Goal: Transaction & Acquisition: Obtain resource

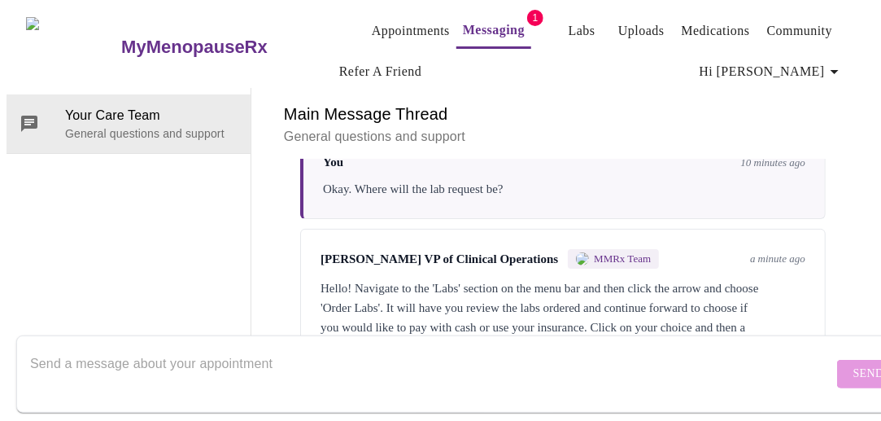
click at [569, 24] on link "Labs" at bounding box center [582, 31] width 27 height 23
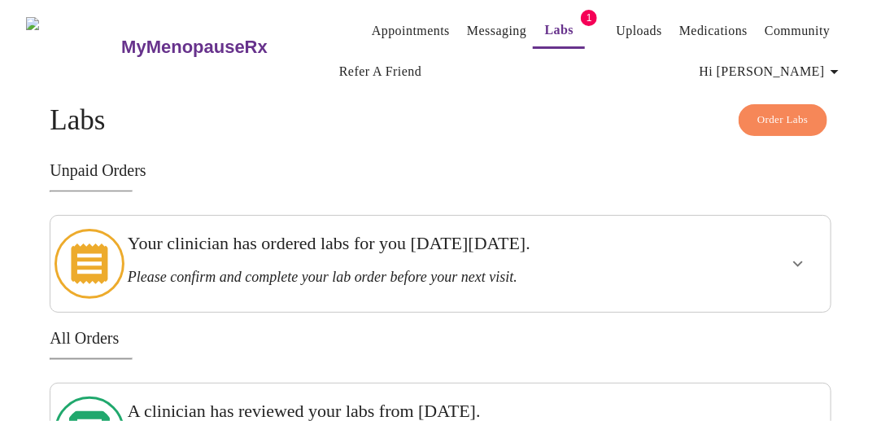
click at [804, 254] on icon "show more" at bounding box center [798, 264] width 20 height 20
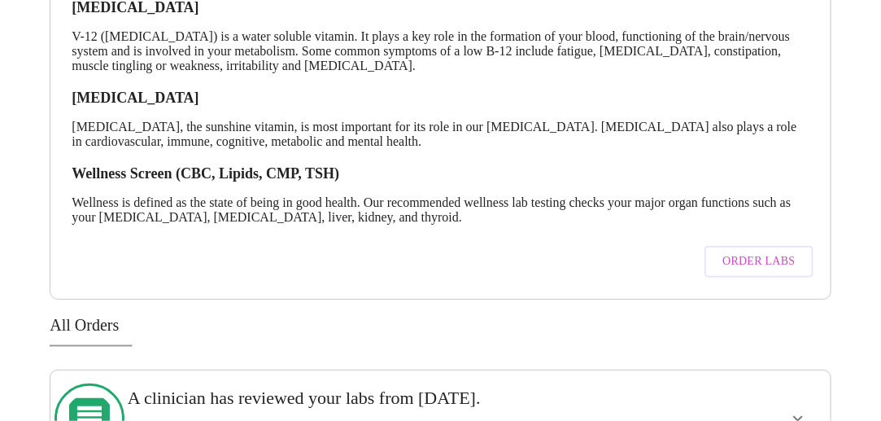
scroll to position [488, 0]
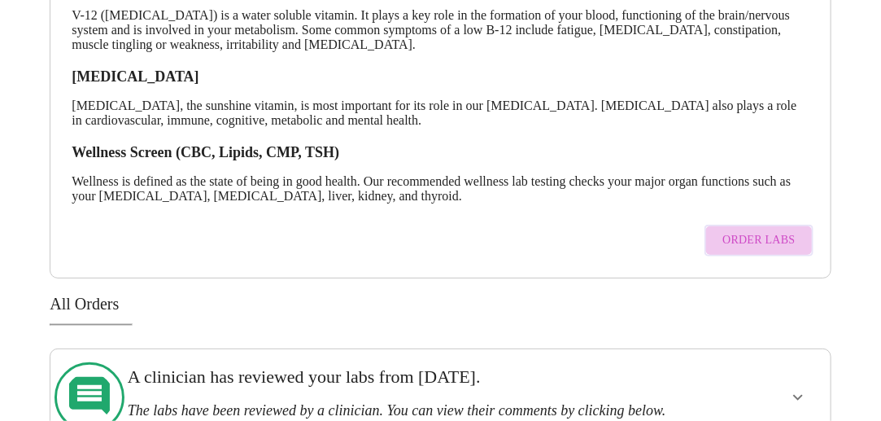
click at [782, 239] on span "Order Labs" at bounding box center [758, 240] width 72 height 20
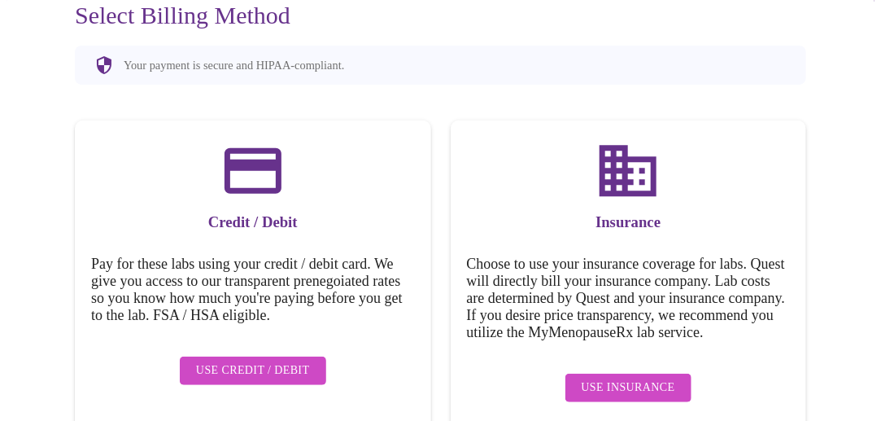
scroll to position [194, 0]
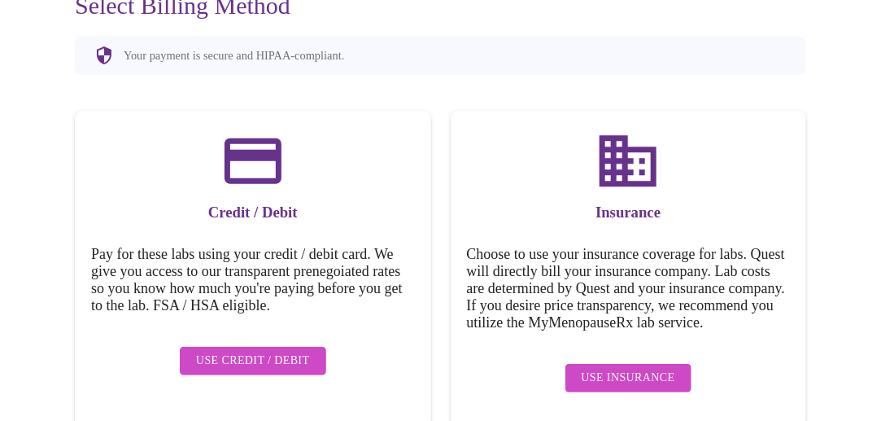
click at [641, 375] on span "Use Insurance" at bounding box center [629, 378] width 94 height 20
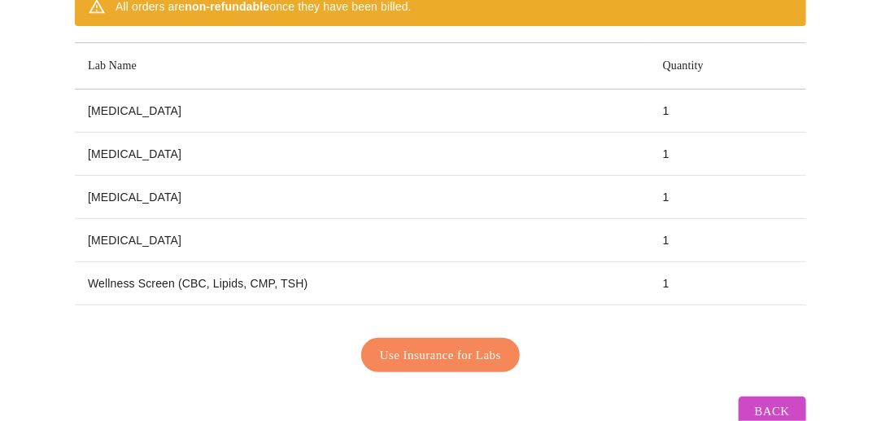
scroll to position [275, 0]
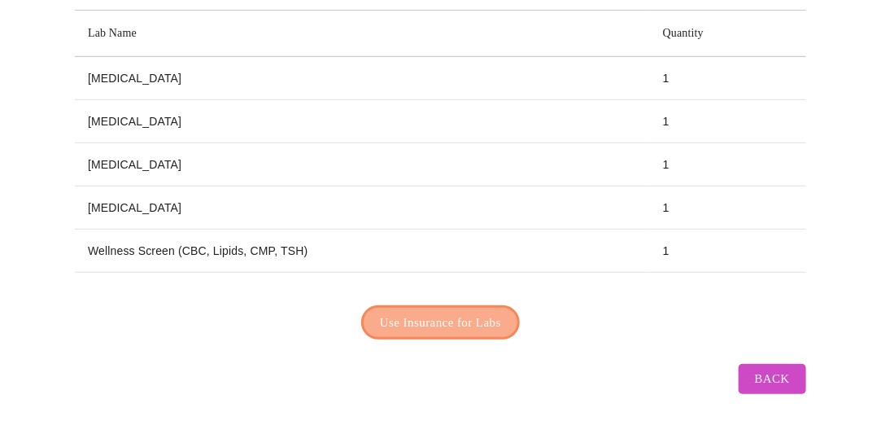
click at [473, 312] on span "Use Insurance for Labs" at bounding box center [440, 322] width 121 height 21
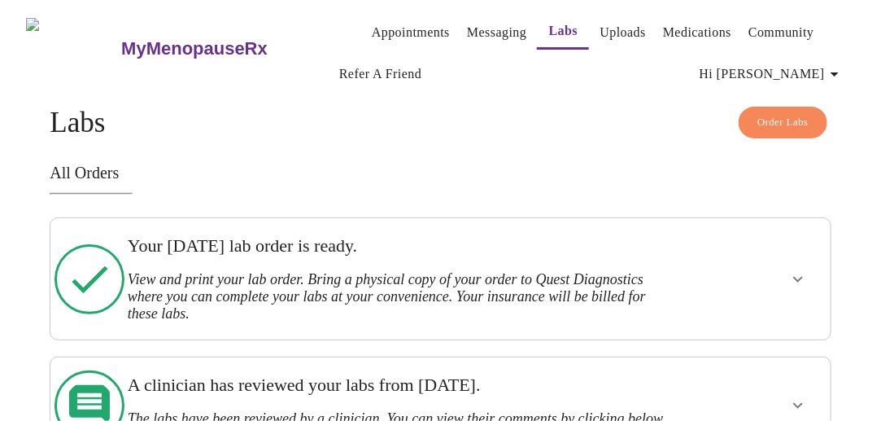
scroll to position [55, 0]
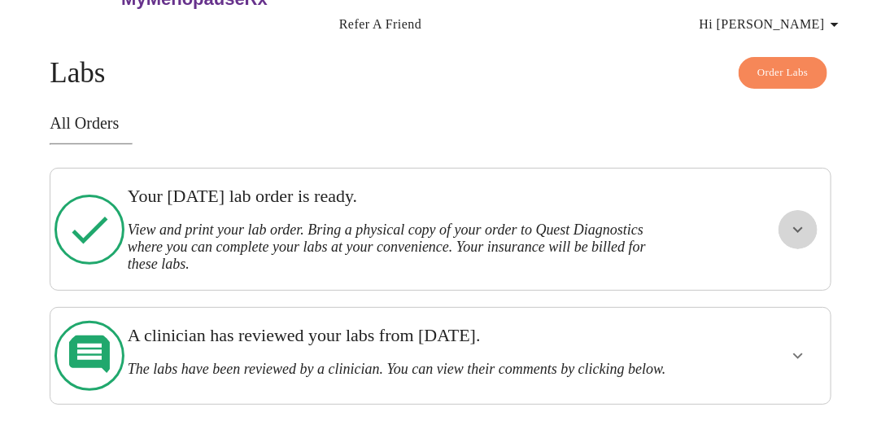
click at [803, 226] on icon "show more" at bounding box center [798, 229] width 10 height 6
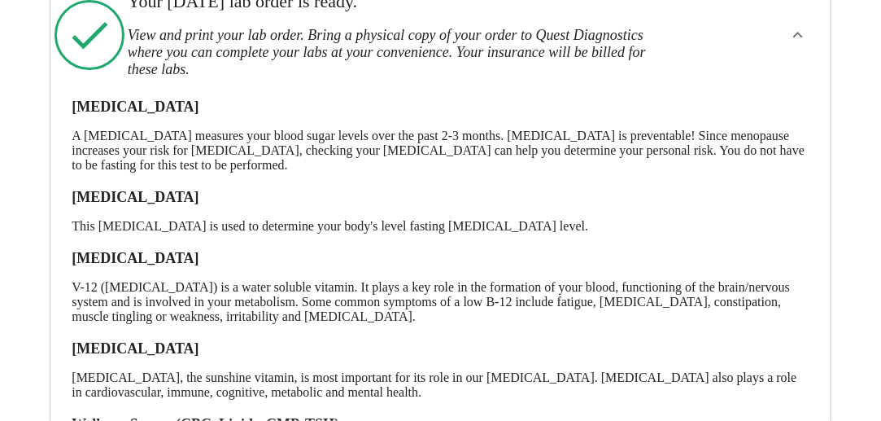
scroll to position [407, 0]
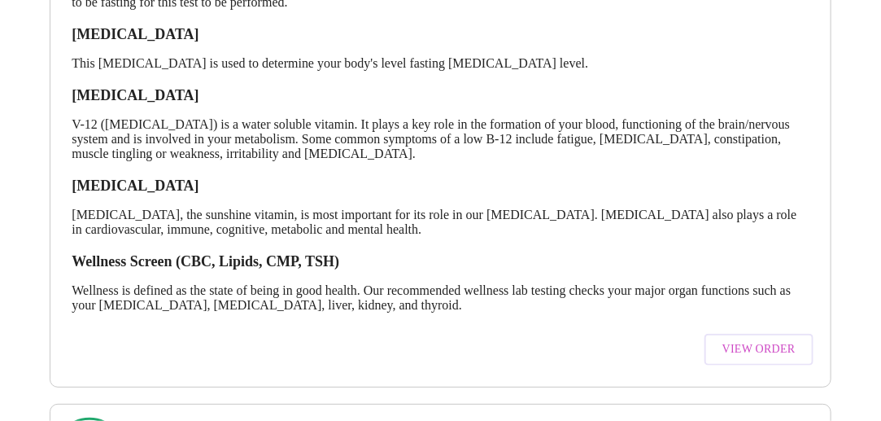
click at [771, 351] on span "View Order" at bounding box center [758, 349] width 73 height 20
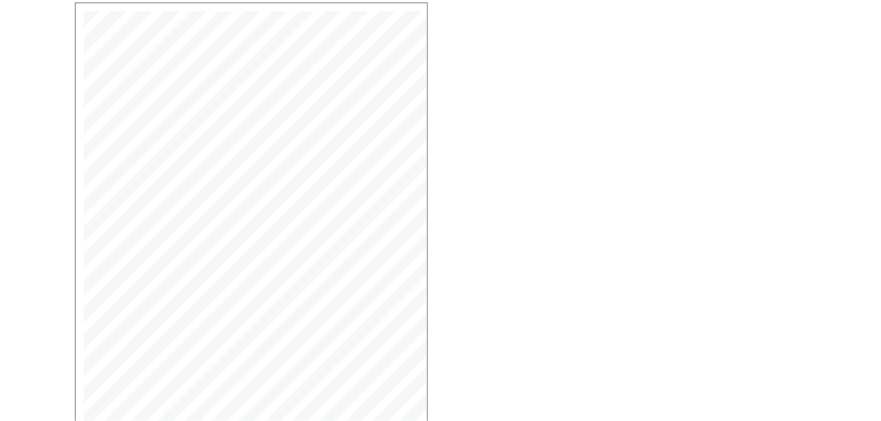
scroll to position [467, 0]
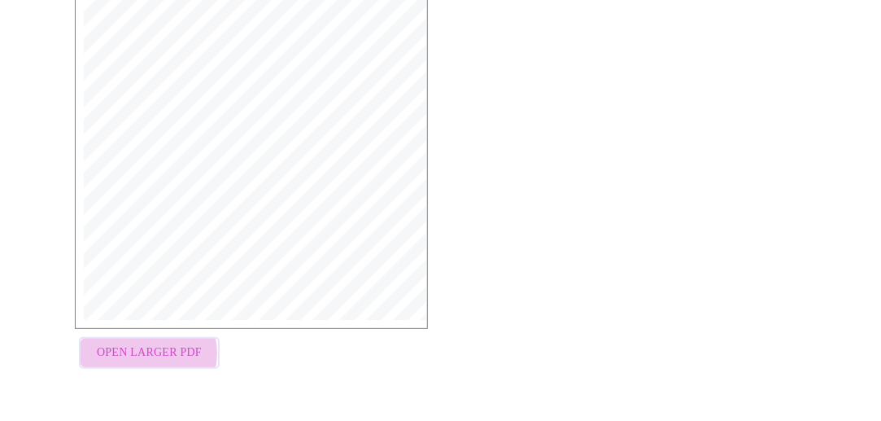
click at [135, 353] on span "Open Larger PDF" at bounding box center [149, 352] width 105 height 20
click at [190, 349] on span "Open Larger PDF" at bounding box center [149, 352] width 105 height 20
